Goal: Task Accomplishment & Management: Manage account settings

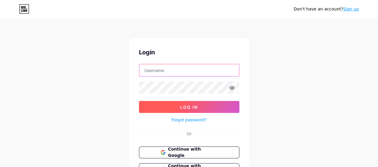
type input "[EMAIL_ADDRESS][DOMAIN_NAME]"
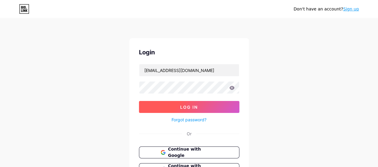
click at [175, 106] on button "Log In" at bounding box center [189, 107] width 100 height 12
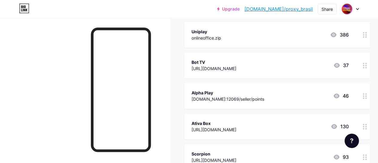
scroll to position [120, 0]
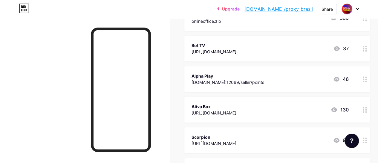
click at [367, 49] on icon at bounding box center [365, 49] width 4 height 6
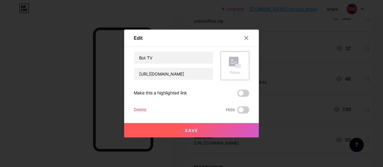
click at [138, 110] on div "Delete" at bounding box center [140, 109] width 13 height 7
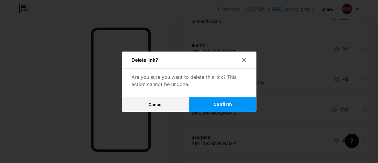
click at [201, 104] on button "Confirm" at bounding box center [222, 104] width 67 height 14
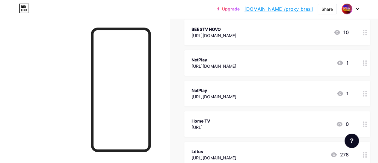
scroll to position [239, 0]
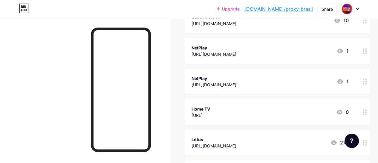
click at [370, 82] on div at bounding box center [365, 81] width 10 height 26
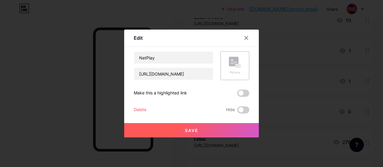
click at [136, 110] on div "Delete" at bounding box center [140, 109] width 13 height 7
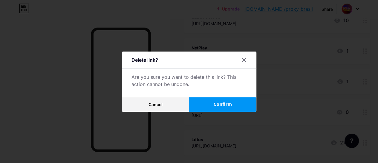
click at [210, 109] on button "Confirm" at bounding box center [222, 104] width 67 height 14
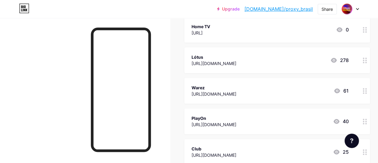
scroll to position [299, 0]
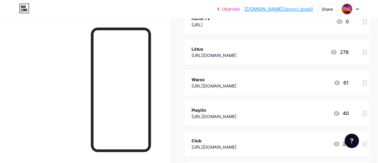
click at [367, 83] on icon at bounding box center [365, 83] width 4 height 6
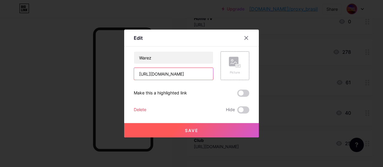
click at [179, 77] on input "[URL][DOMAIN_NAME]" at bounding box center [173, 74] width 79 height 12
type input "[URL][DOMAIN_NAME]"
click at [207, 135] on button "Save" at bounding box center [191, 130] width 135 height 14
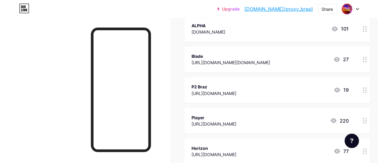
scroll to position [478, 0]
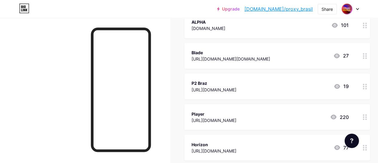
click at [367, 86] on icon at bounding box center [365, 86] width 4 height 6
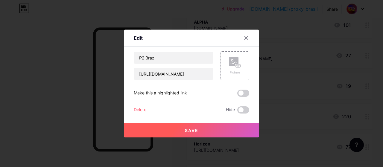
click at [142, 109] on div "Delete" at bounding box center [140, 109] width 13 height 7
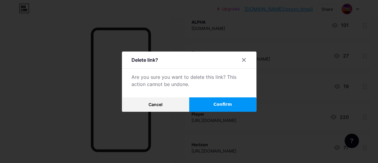
click at [208, 102] on button "Confirm" at bounding box center [222, 104] width 67 height 14
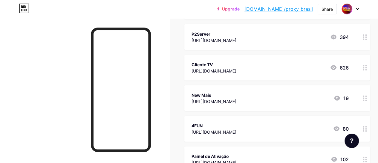
scroll to position [598, 0]
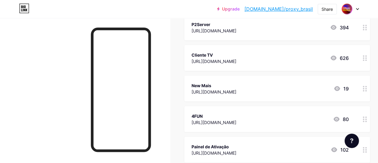
click at [367, 88] on icon at bounding box center [365, 89] width 4 height 6
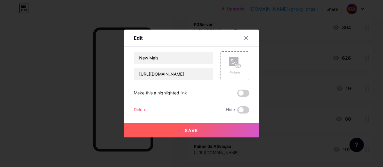
click at [134, 109] on div "Delete" at bounding box center [140, 109] width 13 height 7
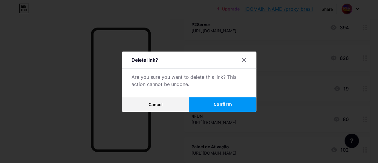
click at [219, 103] on span "Confirm" at bounding box center [222, 104] width 19 height 6
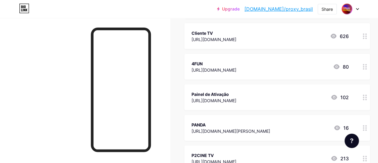
scroll to position [658, 0]
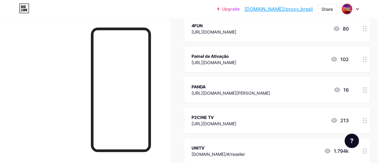
click at [367, 59] on icon at bounding box center [365, 60] width 4 height 6
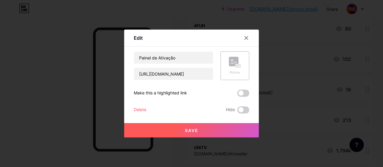
click at [139, 110] on div "Delete" at bounding box center [140, 109] width 13 height 7
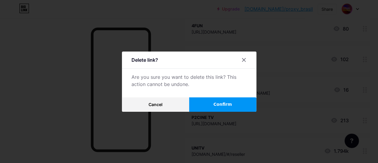
click at [196, 109] on button "Confirm" at bounding box center [222, 104] width 67 height 14
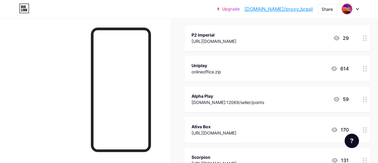
scroll to position [0, 0]
